Goal: Task Accomplishment & Management: Manage account settings

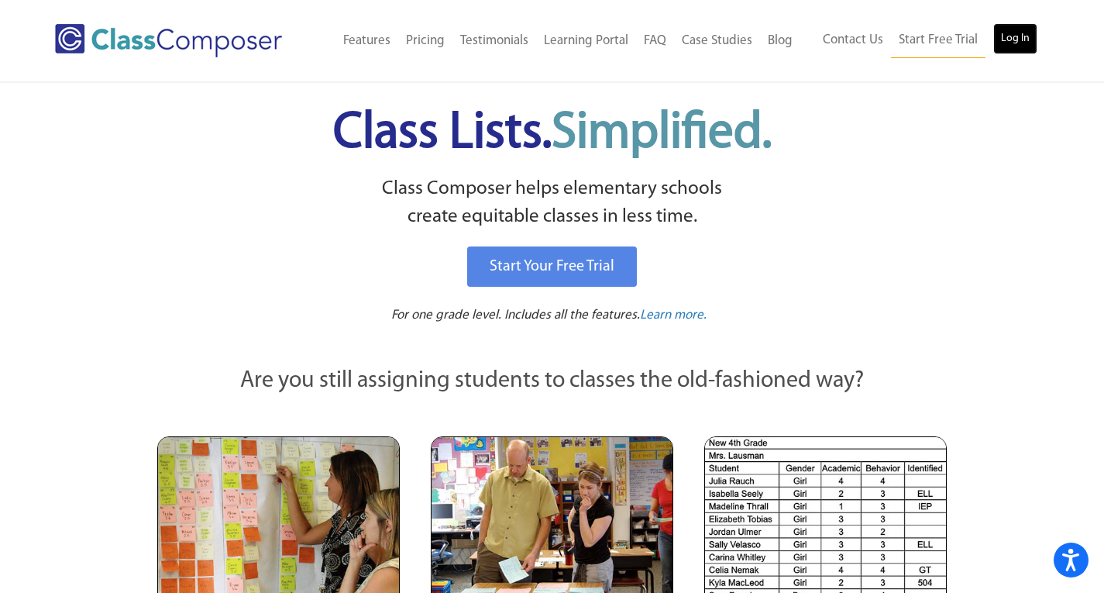
click at [1018, 32] on link "Log In" at bounding box center [1015, 38] width 44 height 31
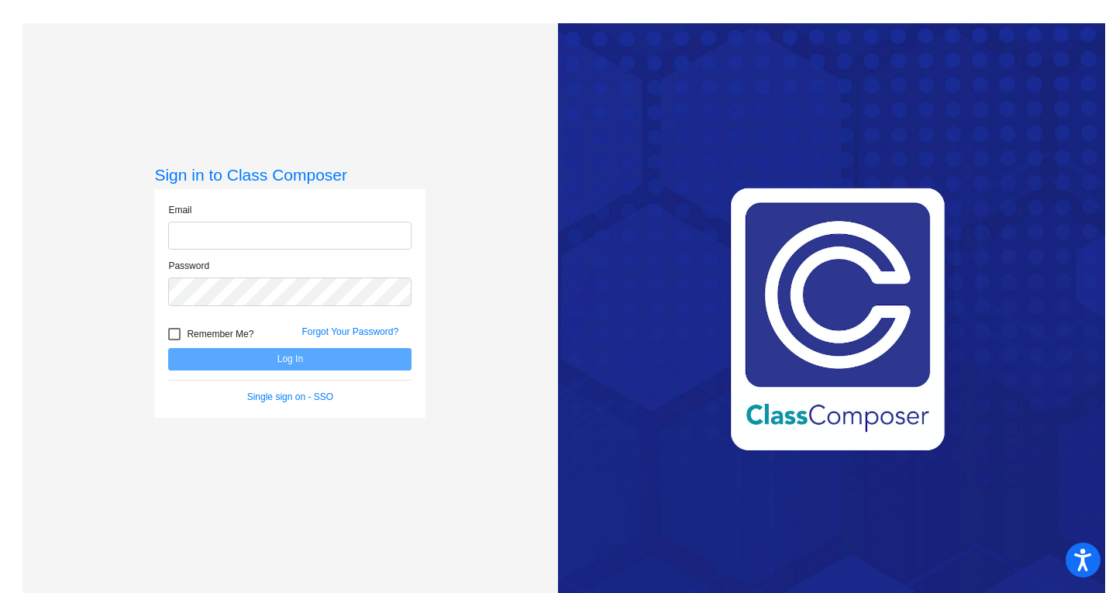
type input "[EMAIL_ADDRESS][PERSON_NAME][DOMAIN_NAME]"
click at [273, 359] on button "Log In" at bounding box center [289, 359] width 243 height 22
